Goal: Complete application form

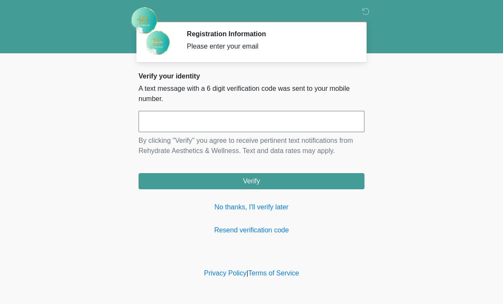
click at [263, 127] on input "text" at bounding box center [252, 121] width 226 height 21
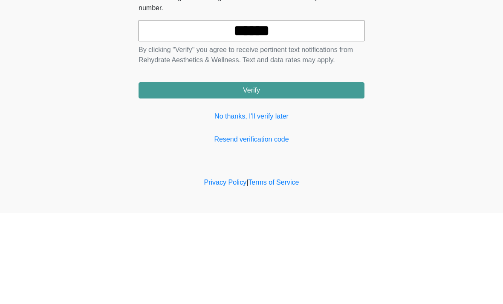
type input "******"
click at [326, 173] on button "Verify" at bounding box center [252, 181] width 226 height 16
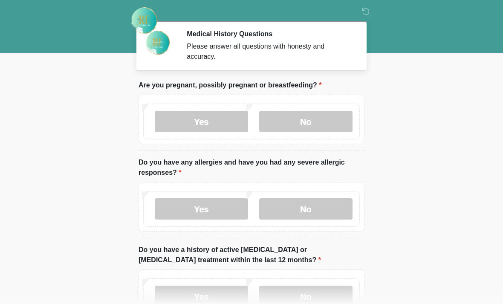
click at [350, 119] on label "No" at bounding box center [305, 121] width 93 height 21
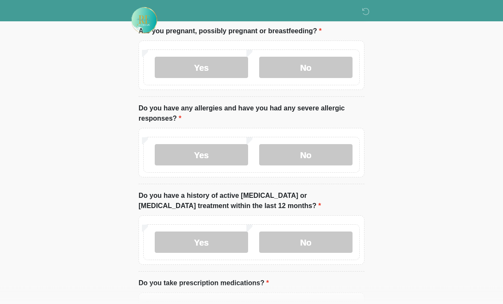
scroll to position [56, 0]
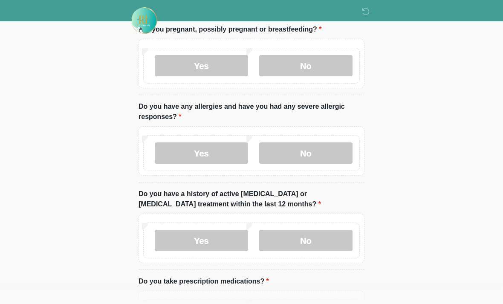
click at [327, 154] on label "No" at bounding box center [305, 153] width 93 height 21
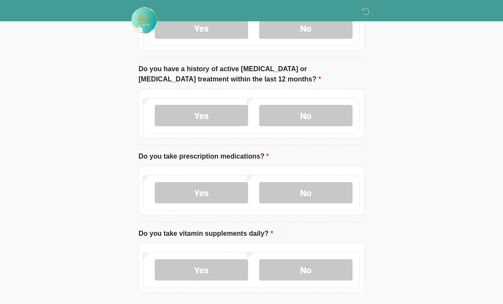
scroll to position [182, 0]
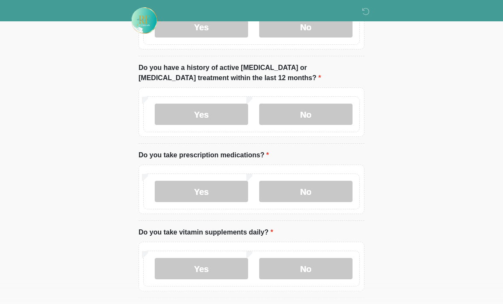
click at [327, 113] on label "No" at bounding box center [305, 114] width 93 height 21
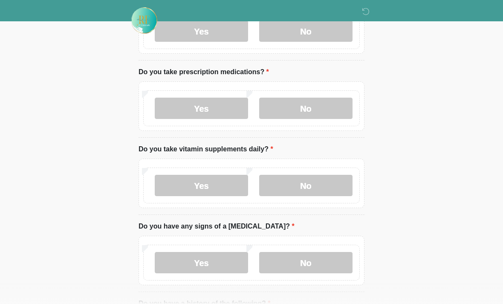
scroll to position [266, 0]
click at [224, 111] on label "Yes" at bounding box center [201, 107] width 93 height 21
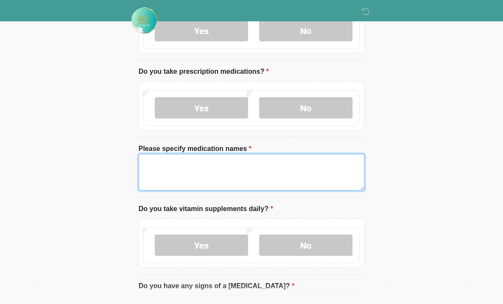
click at [246, 172] on textarea "Please specify medication names" at bounding box center [252, 172] width 226 height 37
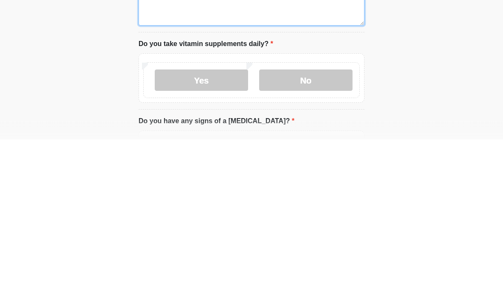
type textarea "**********"
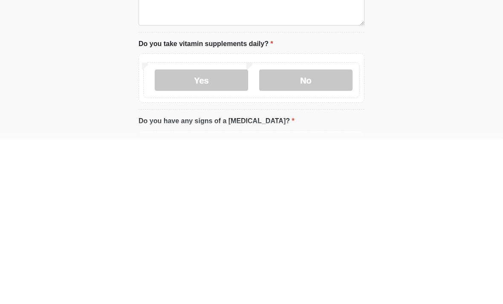
click at [226, 235] on label "Yes" at bounding box center [201, 245] width 93 height 21
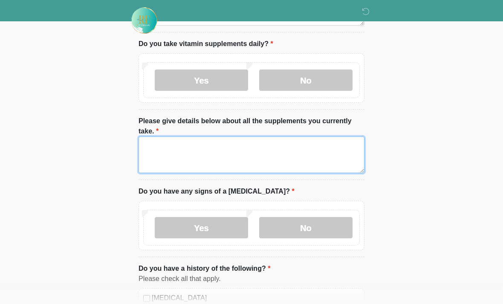
click at [281, 163] on textarea "Please give details below about all the supplements you currently take." at bounding box center [252, 155] width 226 height 37
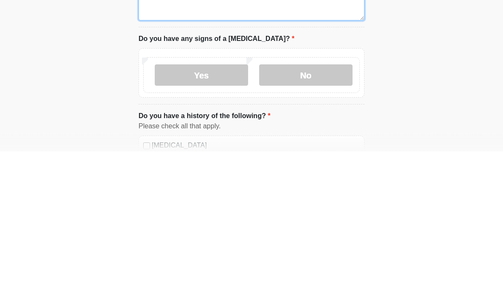
type textarea "**********"
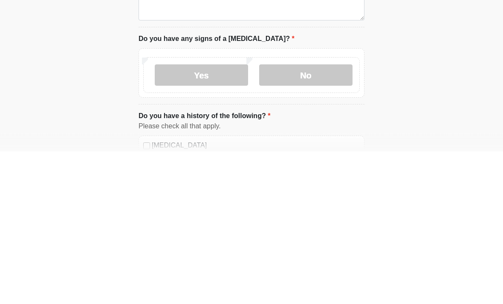
click at [328, 218] on label "No" at bounding box center [305, 228] width 93 height 21
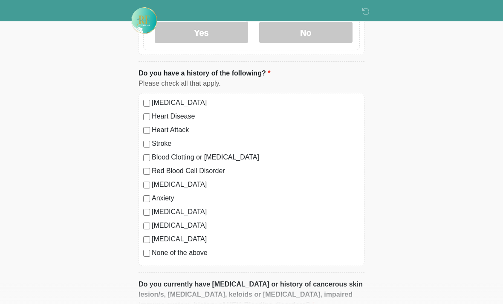
scroll to position [629, 0]
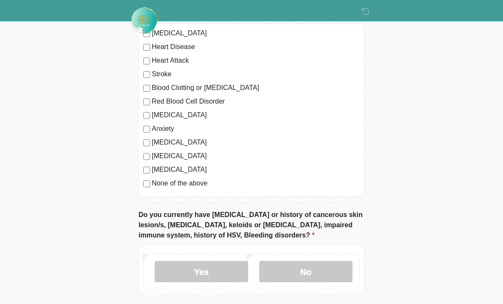
click at [156, 186] on label "None of the above" at bounding box center [256, 183] width 208 height 10
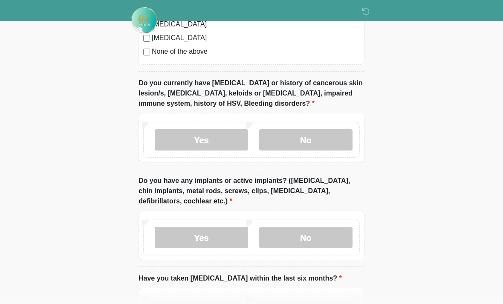
scroll to position [829, 0]
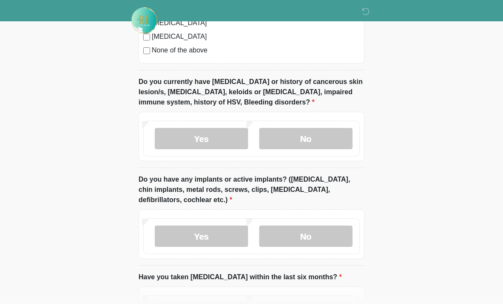
click at [336, 137] on label "No" at bounding box center [305, 138] width 93 height 21
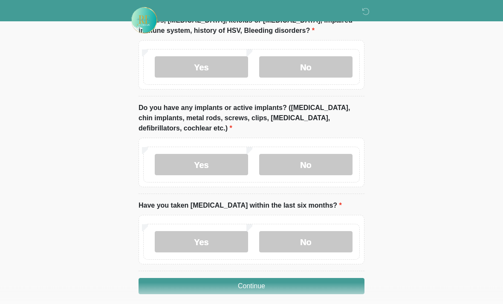
scroll to position [907, 0]
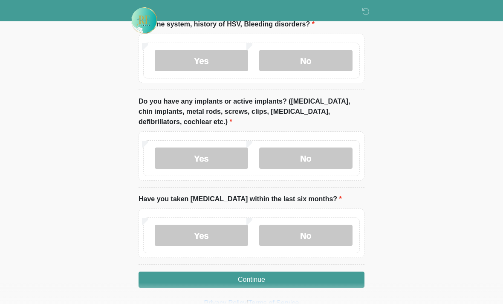
click at [320, 161] on label "No" at bounding box center [305, 158] width 93 height 21
click at [311, 237] on label "No" at bounding box center [305, 235] width 93 height 21
click at [299, 280] on button "Continue" at bounding box center [252, 280] width 226 height 16
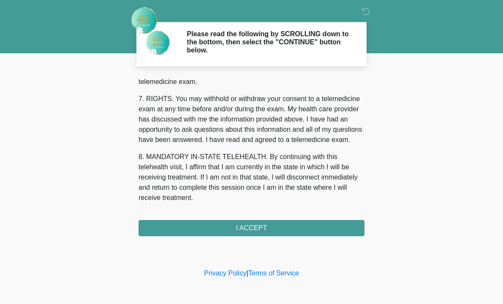
scroll to position [372, 0]
click at [285, 231] on button "I ACCEPT" at bounding box center [252, 228] width 226 height 16
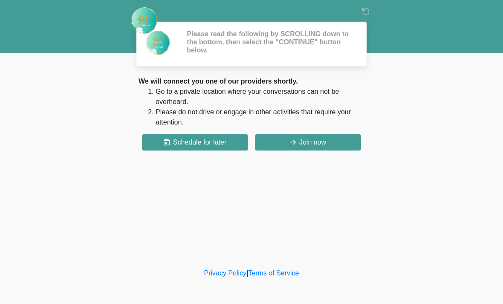
click at [295, 230] on div "‎ ‎ Please read the following by SCROLLING down to the bottom, then select the …" at bounding box center [252, 134] width 256 height 250
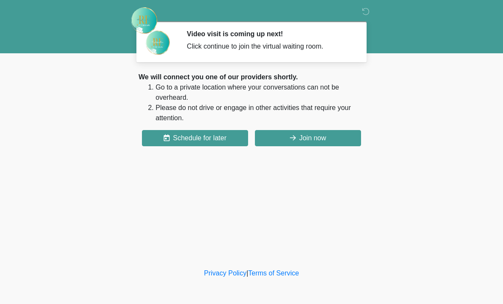
click at [332, 143] on button "Join now" at bounding box center [308, 138] width 106 height 16
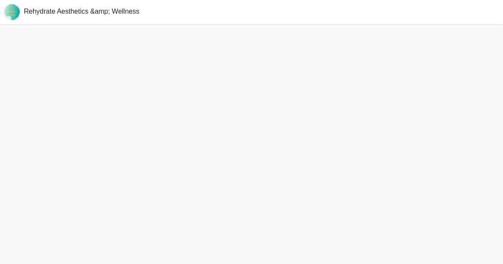
scroll to position [3, 0]
